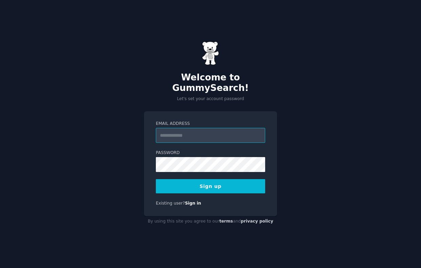
click at [256, 128] on input "Email Address" at bounding box center [210, 135] width 109 height 15
click at [0, 268] on com-1password-button at bounding box center [0, 268] width 0 height 0
click at [204, 131] on input "Email Address" at bounding box center [210, 135] width 109 height 15
click at [194, 131] on input "**********" at bounding box center [210, 135] width 109 height 15
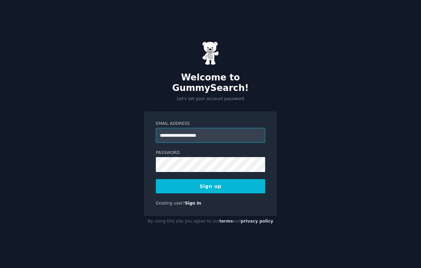
type input "**********"
click at [134, 155] on div "**********" at bounding box center [210, 134] width 421 height 268
click at [207, 185] on button "Sign up" at bounding box center [210, 186] width 109 height 14
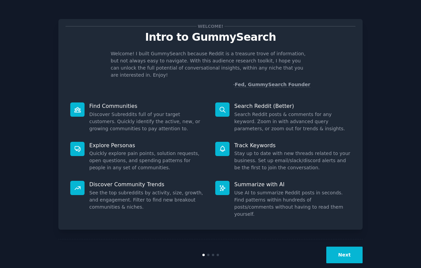
click at [348, 247] on button "Next" at bounding box center [344, 255] width 36 height 17
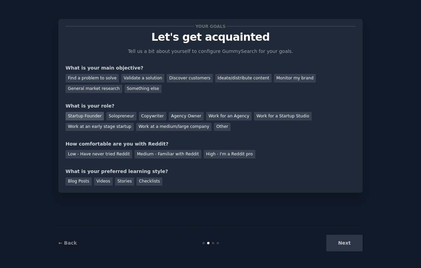
click at [94, 117] on div "Startup Founder" at bounding box center [85, 116] width 38 height 8
click at [353, 243] on div "Next" at bounding box center [312, 243] width 102 height 17
click at [159, 155] on div "Medium - Familiar with Reddit" at bounding box center [167, 154] width 67 height 8
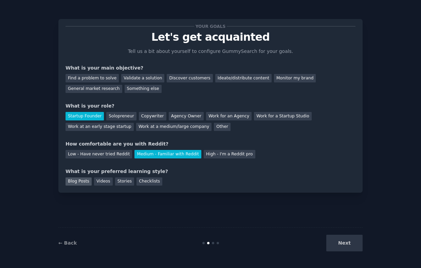
click at [85, 182] on div "Blog Posts" at bounding box center [79, 182] width 26 height 8
click at [198, 77] on div "Discover customers" at bounding box center [190, 78] width 46 height 8
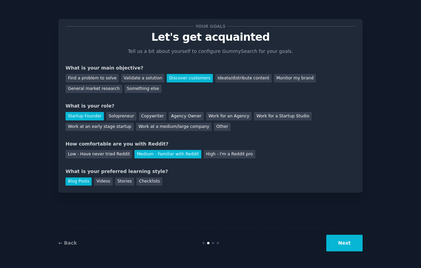
click at [341, 243] on button "Next" at bounding box center [344, 243] width 36 height 17
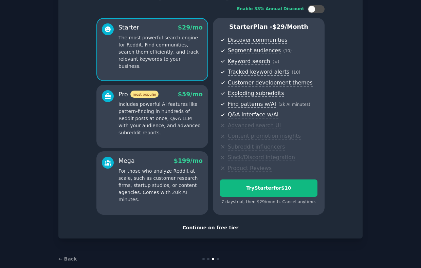
scroll to position [54, 0]
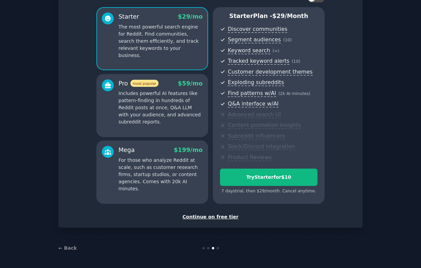
click at [210, 216] on div "Continue on free tier" at bounding box center [211, 217] width 290 height 7
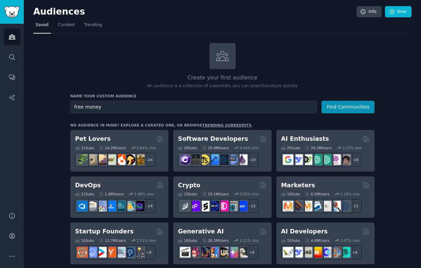
type input "free money"
click at [322, 101] on button "Find Communities" at bounding box center [348, 107] width 53 height 13
